Goal: Task Accomplishment & Management: Manage account settings

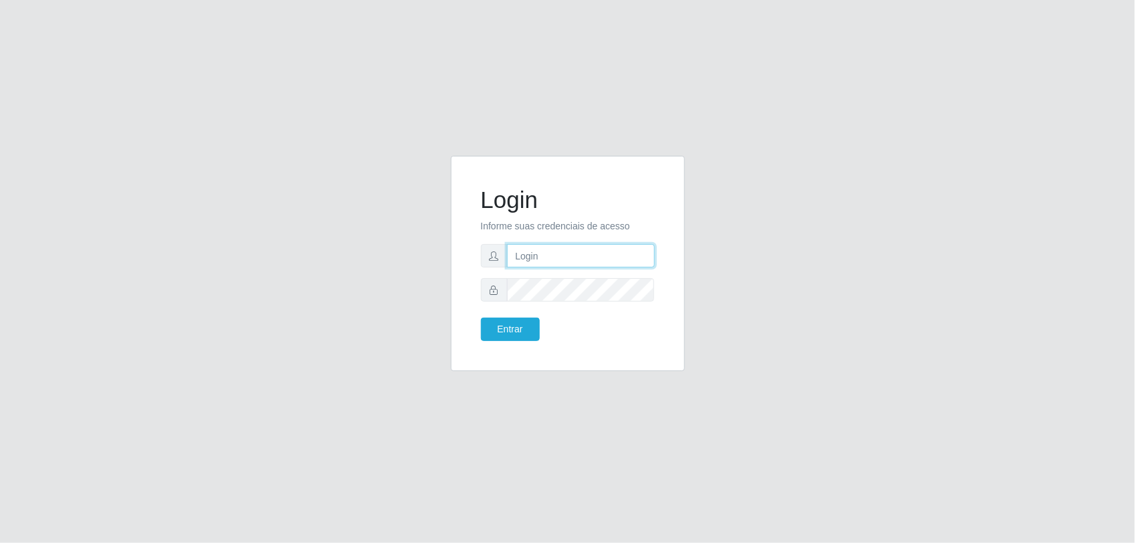
click at [560, 255] on input "text" at bounding box center [581, 255] width 148 height 23
type input "[PERSON_NAME][EMAIL_ADDRESS][PERSON_NAME][DOMAIN_NAME]"
click at [481, 318] on button "Entrar" at bounding box center [510, 329] width 59 height 23
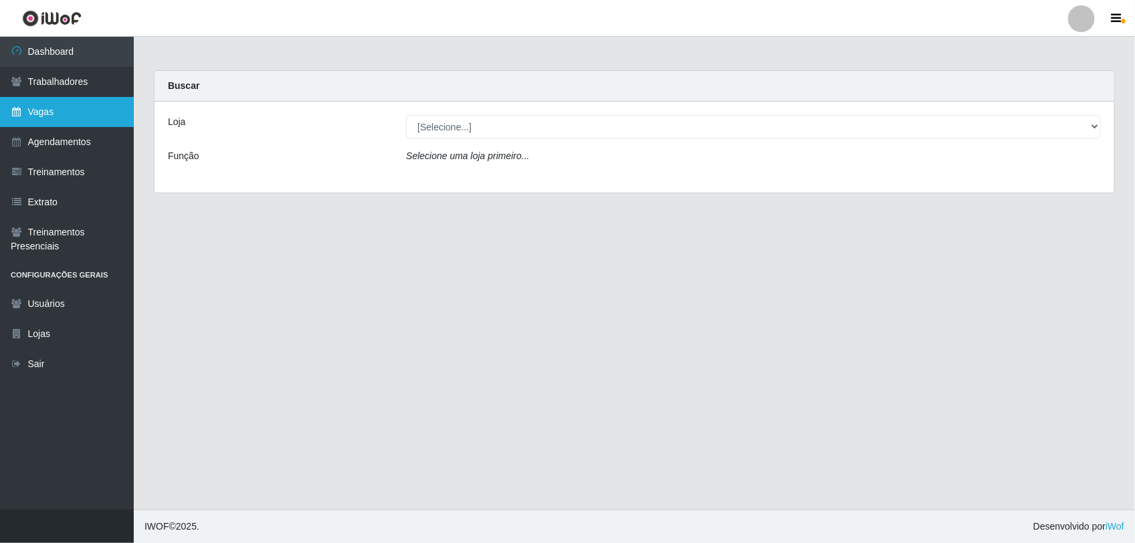
click at [44, 102] on link "Vagas" at bounding box center [67, 112] width 134 height 30
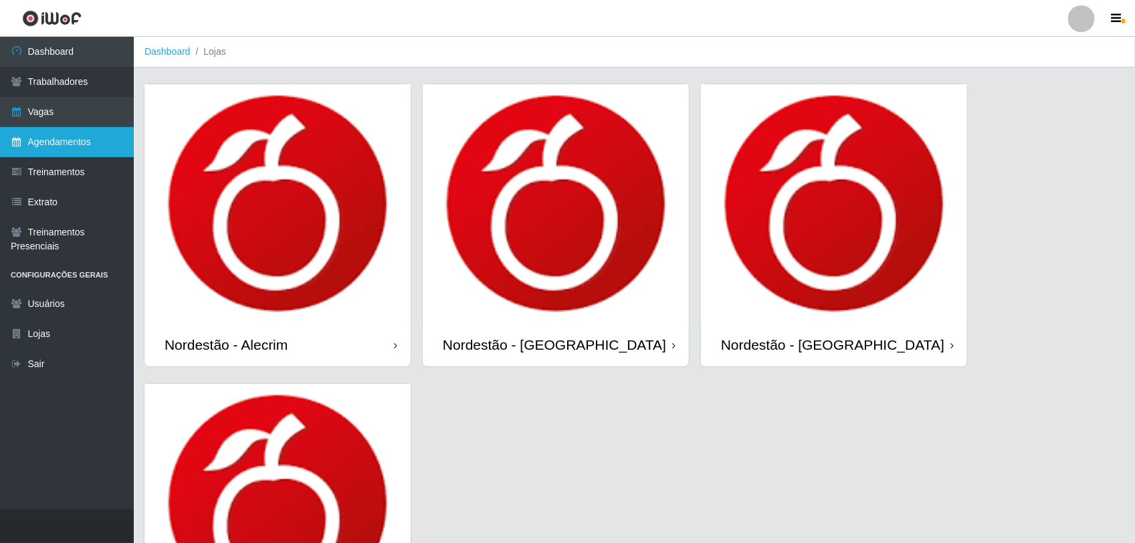
click at [91, 138] on link "Agendamentos" at bounding box center [67, 142] width 134 height 30
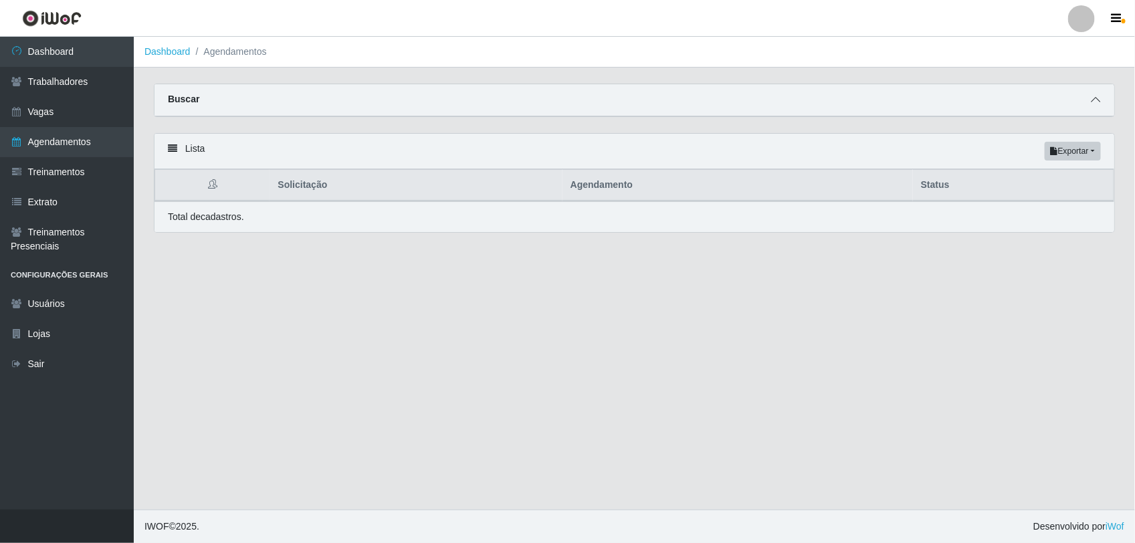
click at [1097, 104] on icon at bounding box center [1095, 99] width 9 height 9
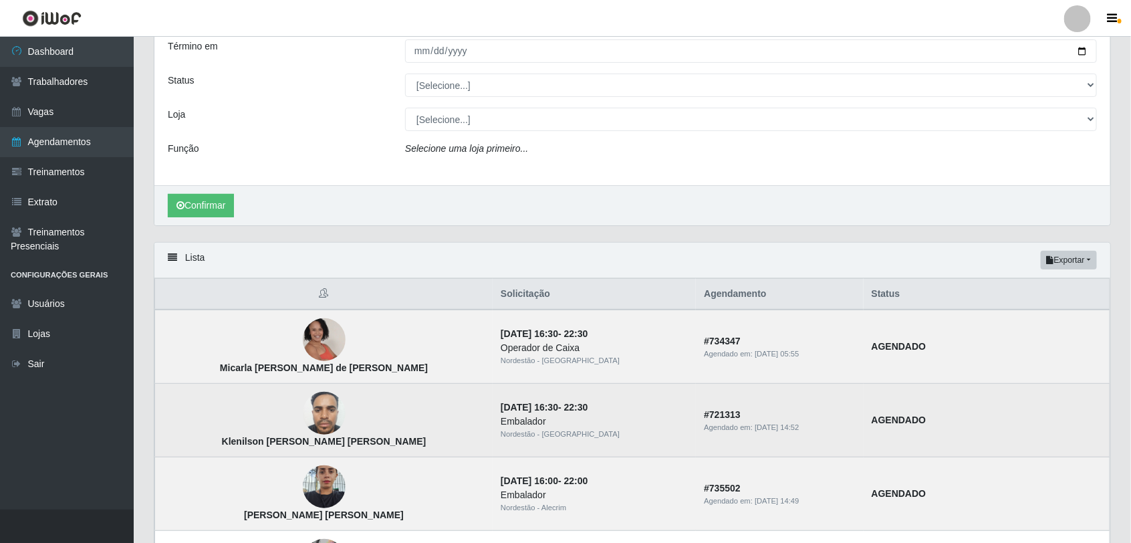
scroll to position [167, 0]
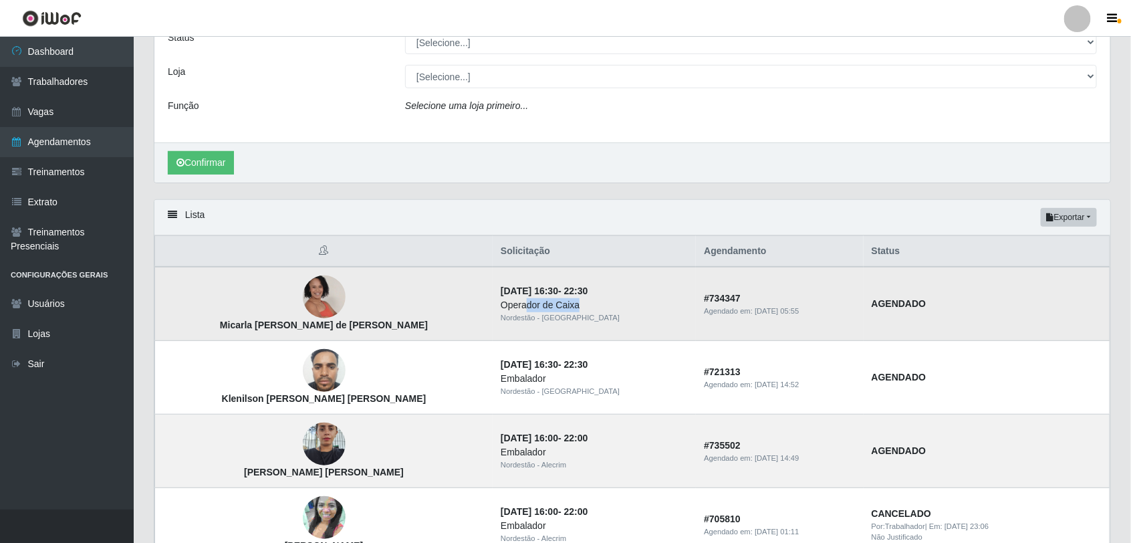
drag, startPoint x: 461, startPoint y: 305, endPoint x: 518, endPoint y: 305, distance: 56.8
click at [518, 305] on div "Operador de Caixa" at bounding box center [594, 305] width 187 height 14
drag, startPoint x: 443, startPoint y: 292, endPoint x: 506, endPoint y: 286, distance: 63.2
click at [506, 286] on time "[DATE] 16:30" at bounding box center [530, 291] width 58 height 11
drag, startPoint x: 506, startPoint y: 286, endPoint x: 529, endPoint y: 288, distance: 22.9
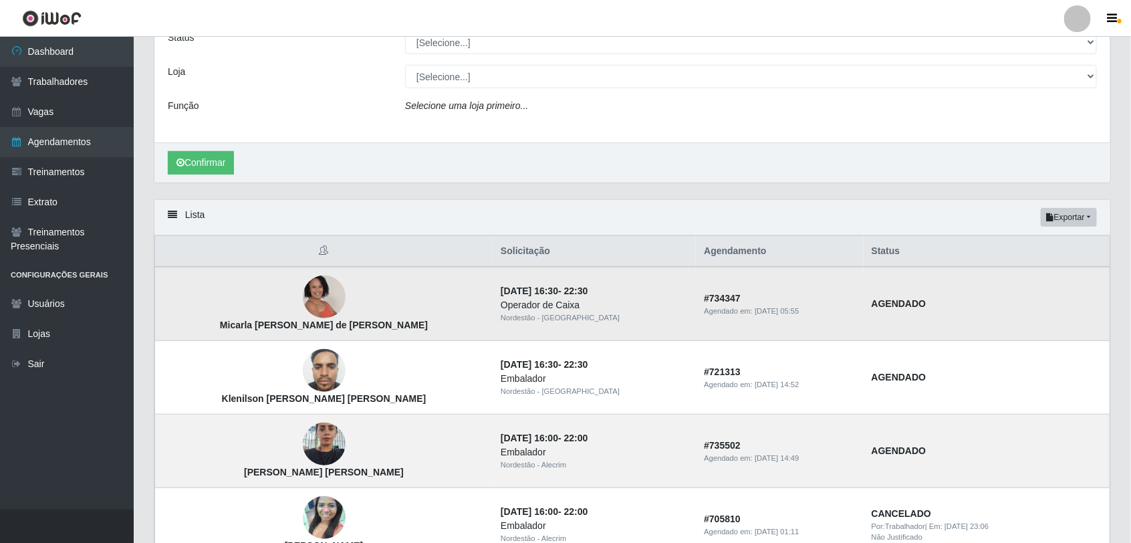
click at [564, 288] on time "22:30" at bounding box center [576, 291] width 24 height 11
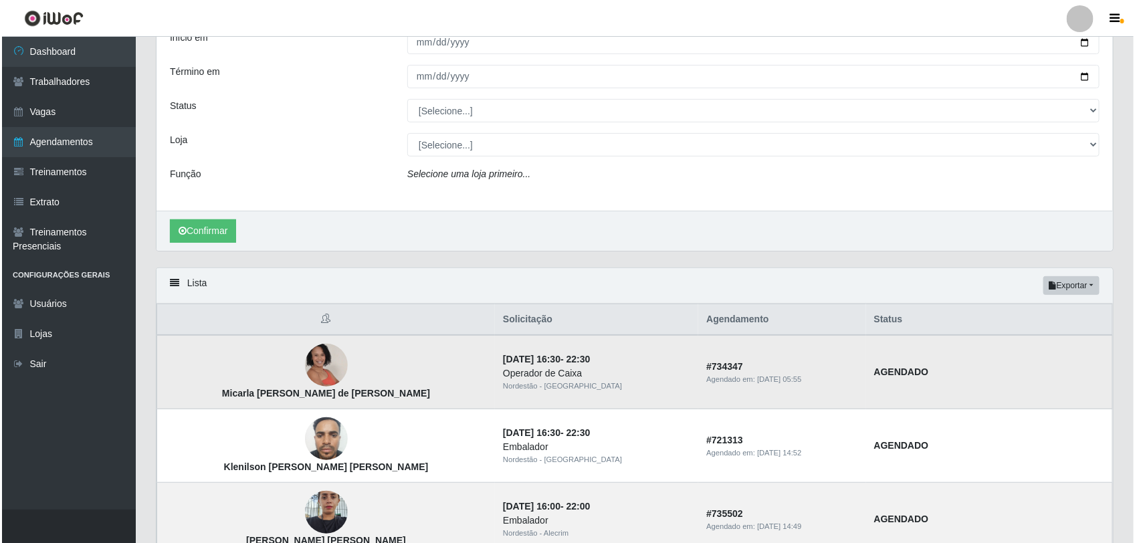
scroll to position [0, 0]
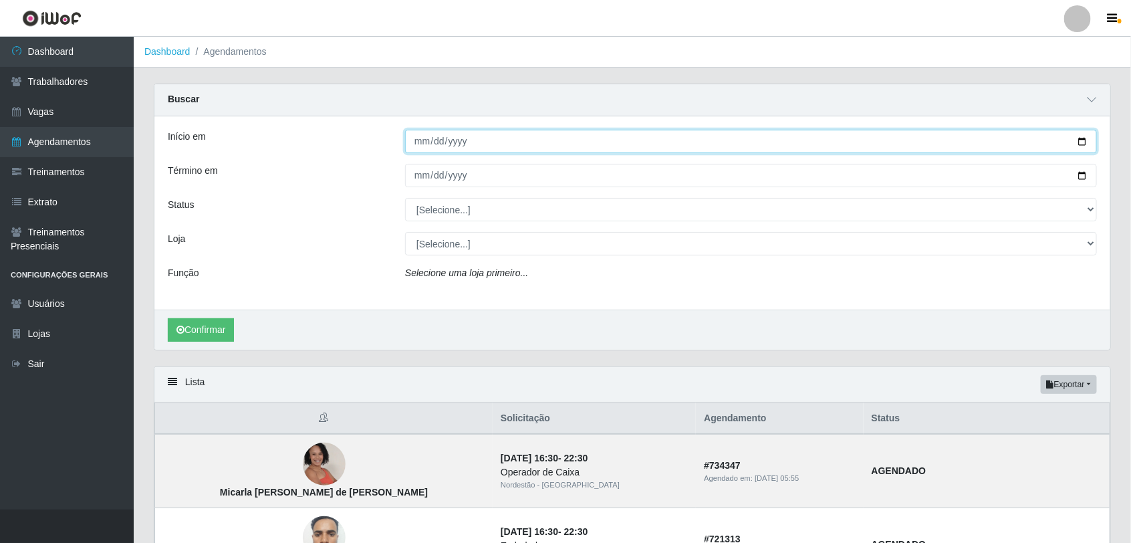
click at [423, 144] on input "Início em" at bounding box center [751, 141] width 692 height 23
click at [435, 145] on input "Início em" at bounding box center [751, 141] width 692 height 23
click at [415, 137] on input "Início em" at bounding box center [751, 141] width 692 height 23
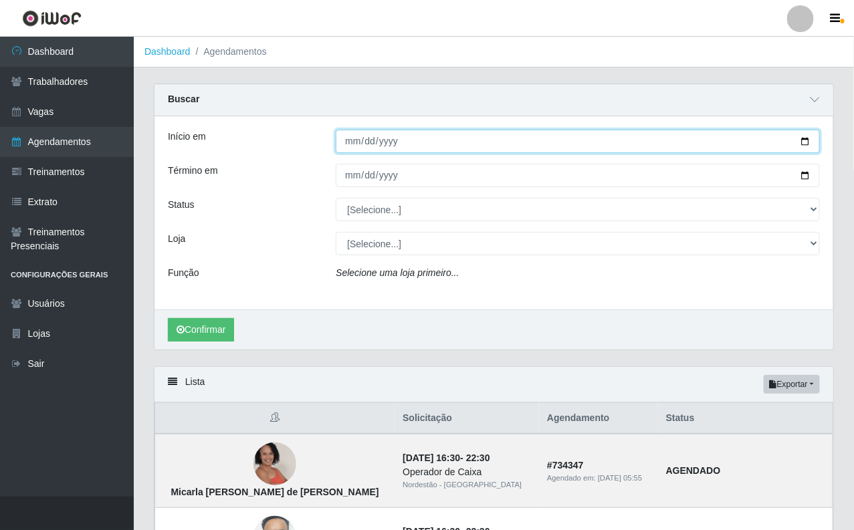
click at [353, 142] on input "Início em" at bounding box center [578, 141] width 484 height 23
click at [355, 138] on input "Início em" at bounding box center [578, 141] width 484 height 23
type input "[DATE]"
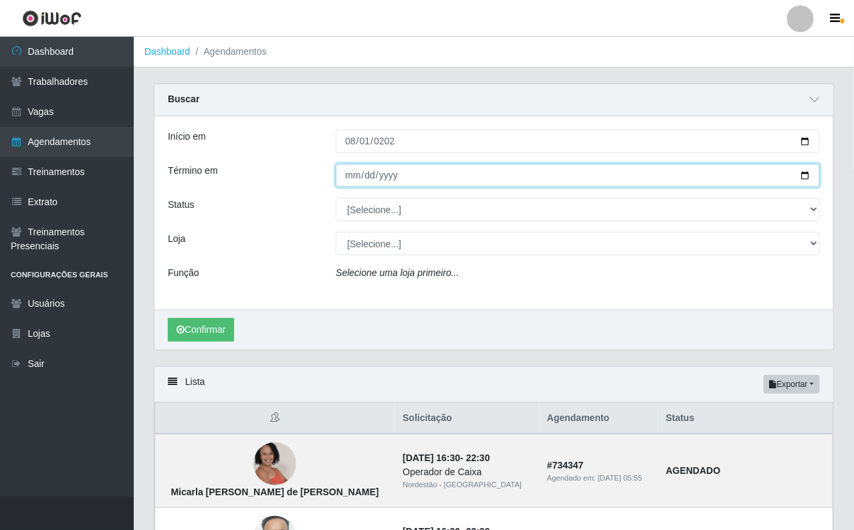
click at [356, 177] on input "Término em" at bounding box center [578, 175] width 484 height 23
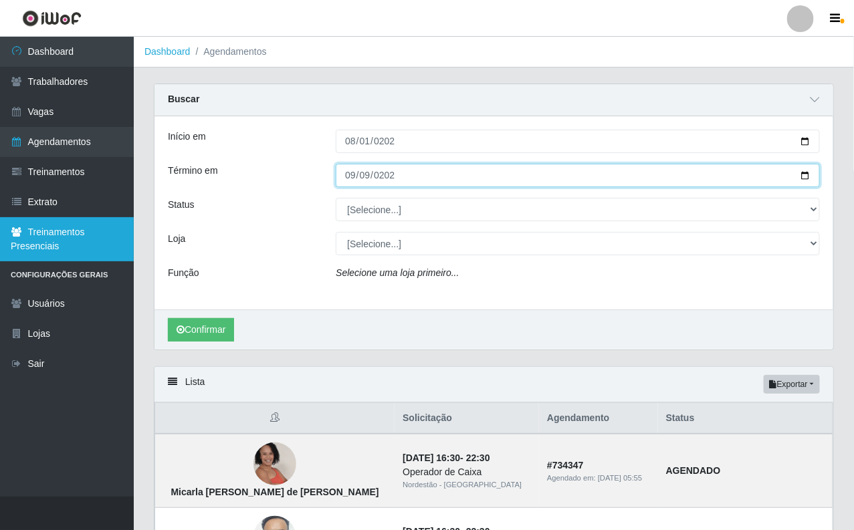
type input "[DATE]"
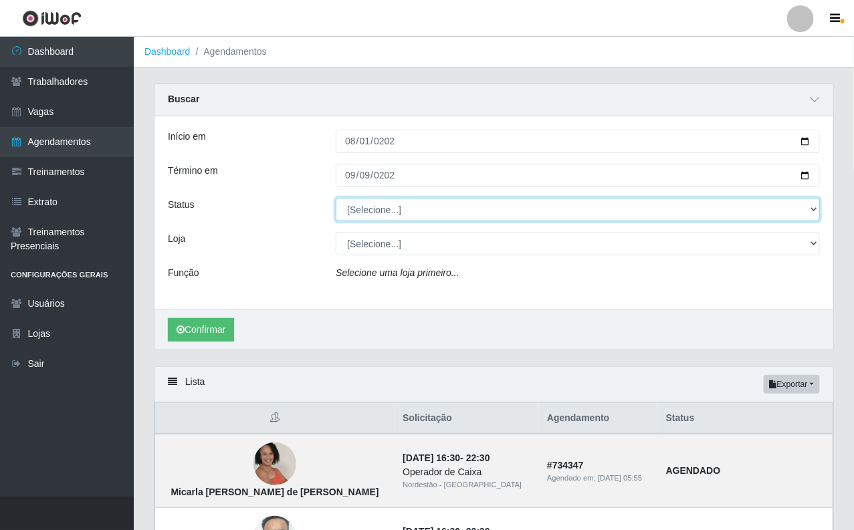
click at [437, 201] on select "[Selecione...] AGENDADO AGUARDANDO LIBERAR EM ANDAMENTO EM REVISÃO FINALIZADO C…" at bounding box center [578, 209] width 484 height 23
select select "FINALIZADO"
click at [336, 199] on select "[Selecione...] AGENDADO AGUARDANDO LIBERAR EM ANDAMENTO EM REVISÃO FINALIZADO C…" at bounding box center [578, 209] width 484 height 23
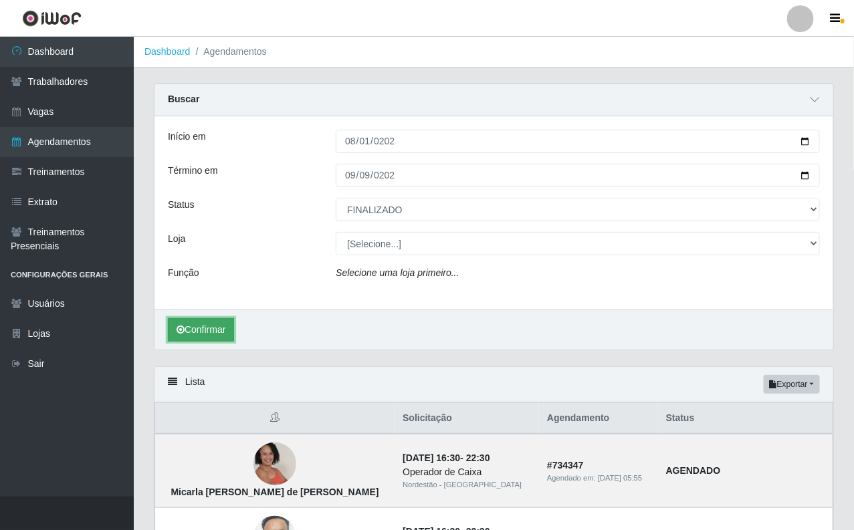
click at [192, 332] on button "Confirmar" at bounding box center [201, 329] width 66 height 23
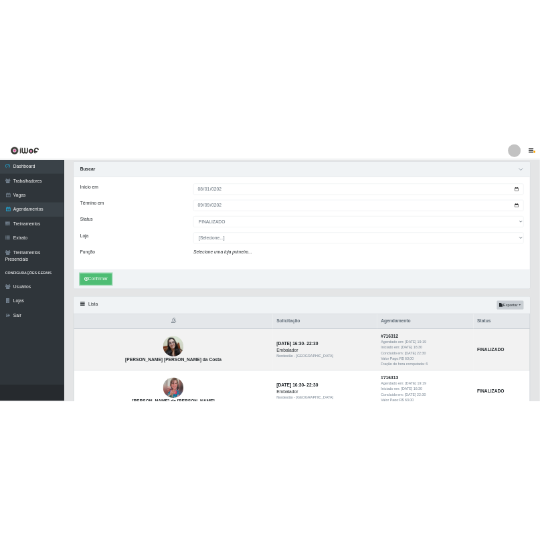
scroll to position [84, 0]
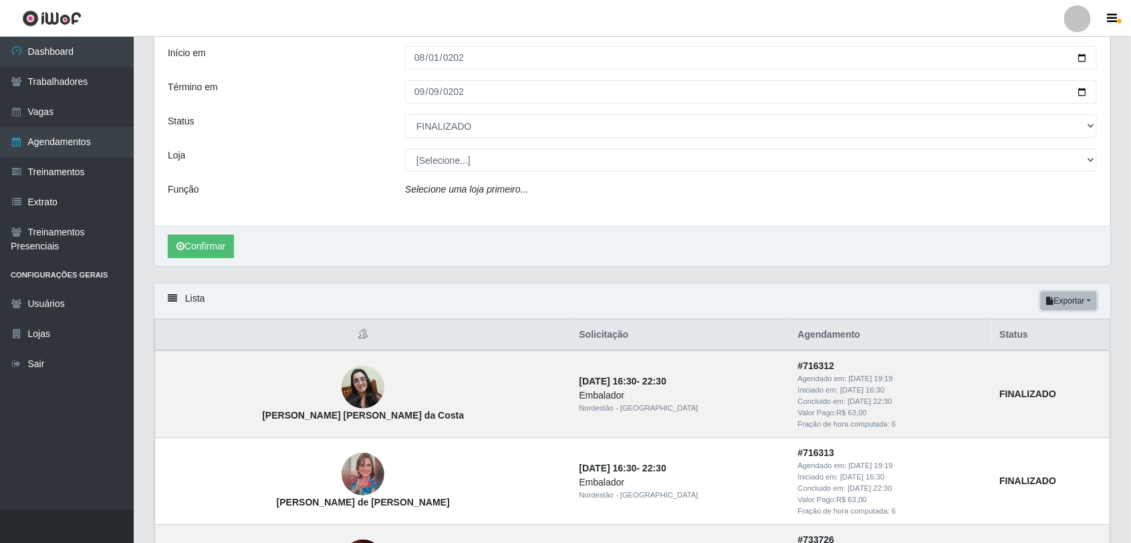
click at [1068, 302] on button "Exportar" at bounding box center [1069, 301] width 56 height 19
click at [1028, 353] on button "Excel" at bounding box center [1045, 353] width 106 height 27
click at [1063, 300] on button "Exportar" at bounding box center [1069, 301] width 56 height 19
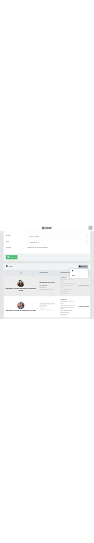
scroll to position [167, 0]
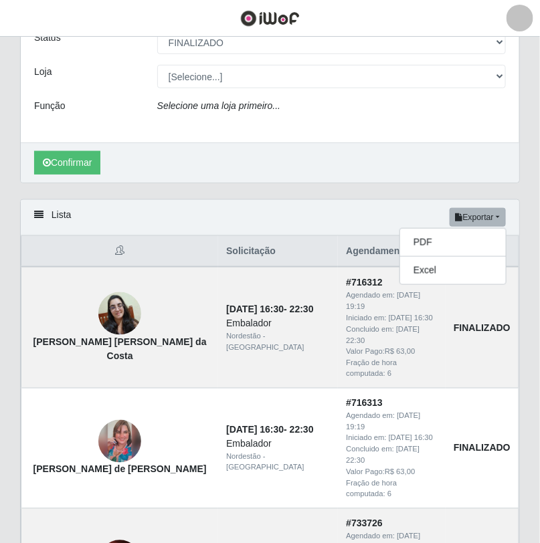
click at [104, 246] on th at bounding box center [119, 251] width 197 height 31
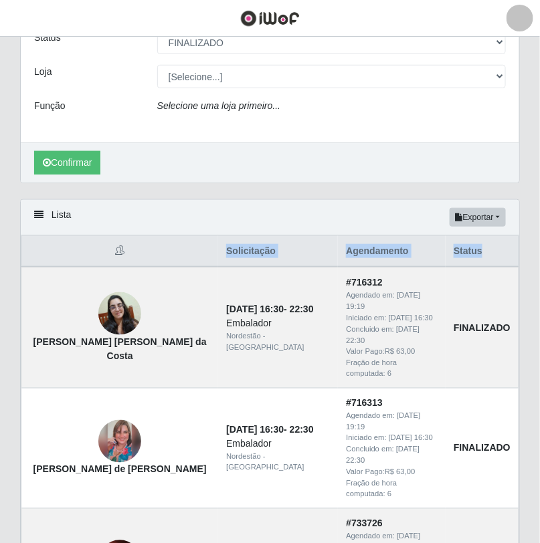
drag, startPoint x: 107, startPoint y: 248, endPoint x: 480, endPoint y: 254, distance: 373.2
click at [480, 254] on tr "Solicitação Agendamento Status" at bounding box center [269, 251] width 497 height 31
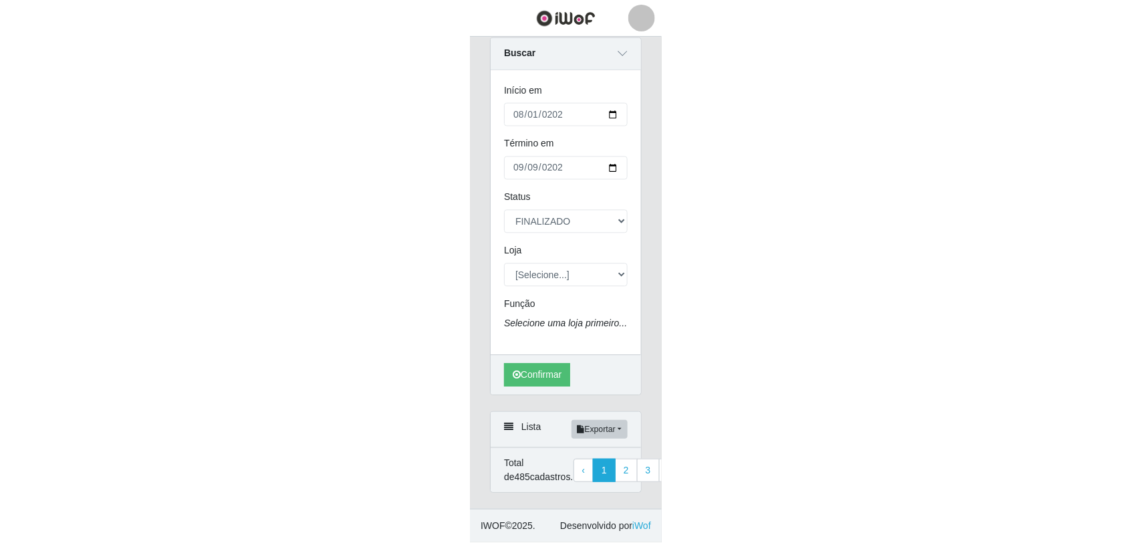
scroll to position [76, 0]
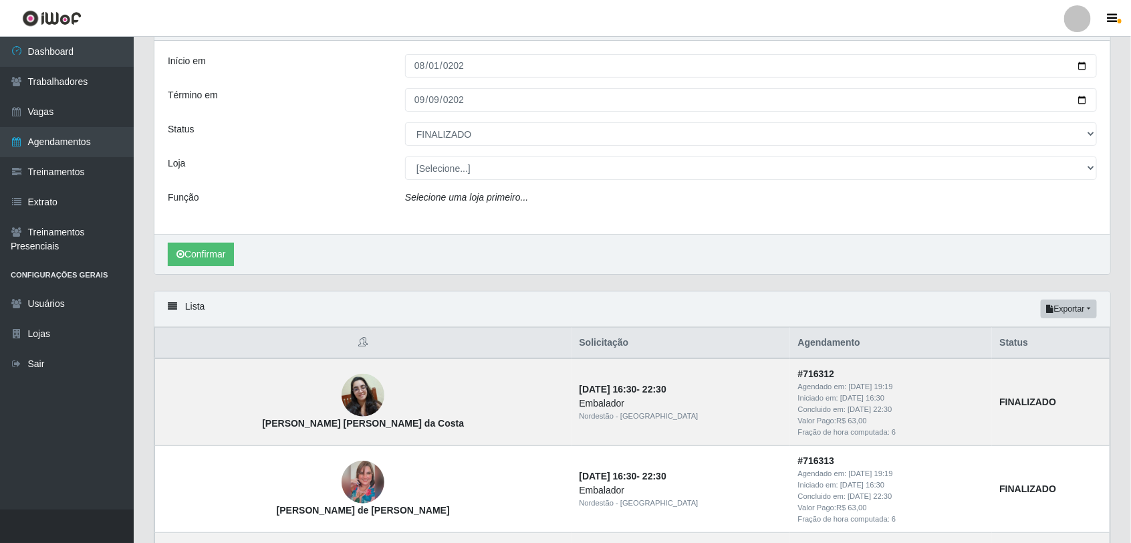
click at [452, 276] on div "Carregando... Buscar Início em [DATE] Término em [DATE] Status [Selecione...] A…" at bounding box center [633, 149] width 978 height 283
